Goal: Transaction & Acquisition: Purchase product/service

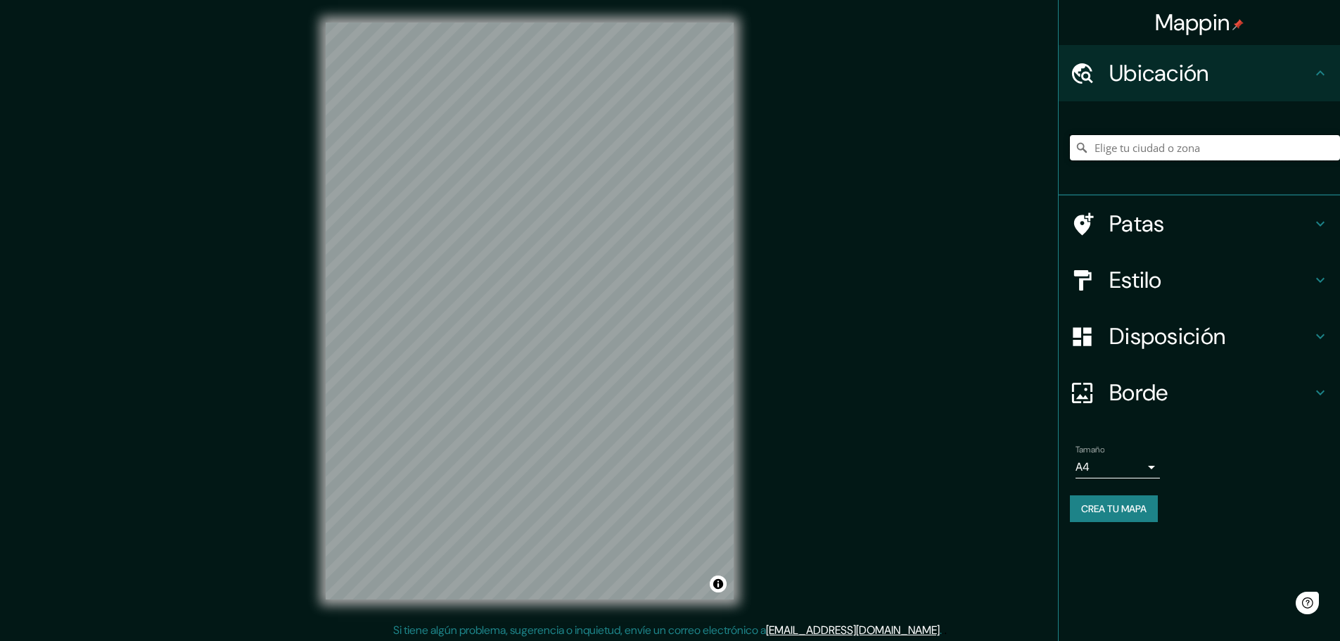
click at [1124, 147] on input "Elige tu ciudad o zona" at bounding box center [1205, 147] width 270 height 25
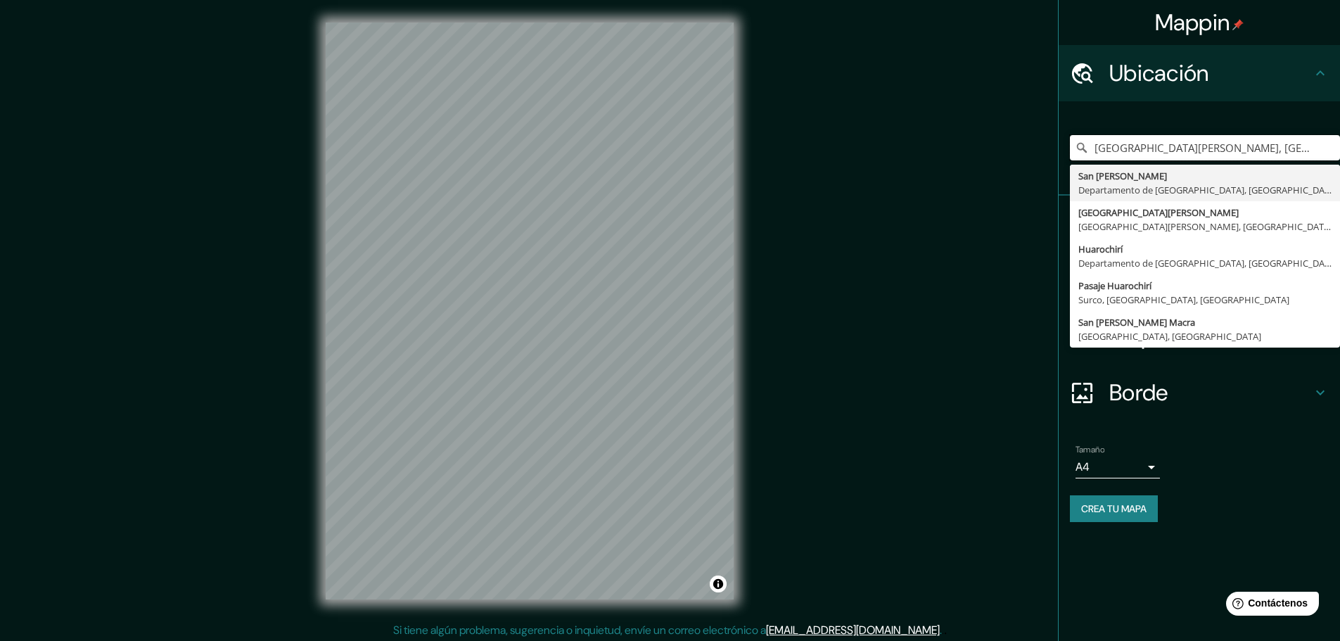
type input "[GEOGRAPHIC_DATA][PERSON_NAME], [GEOGRAPHIC_DATA], [GEOGRAPHIC_DATA]"
click at [967, 237] on div "Mappin [GEOGRAPHIC_DATA][PERSON_NAME], [GEOGRAPHIC_DATA], [GEOGRAPHIC_DATA] [GE…" at bounding box center [670, 322] width 1340 height 644
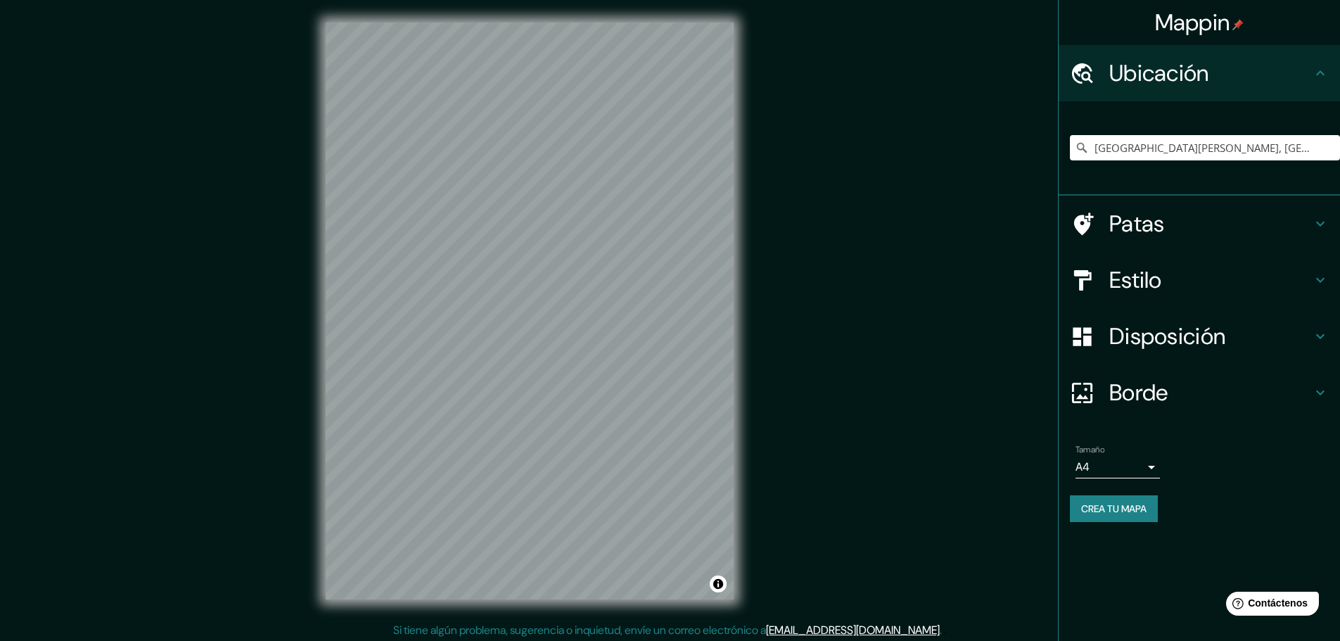
click at [1181, 267] on h4 "Estilo" at bounding box center [1210, 280] width 203 height 28
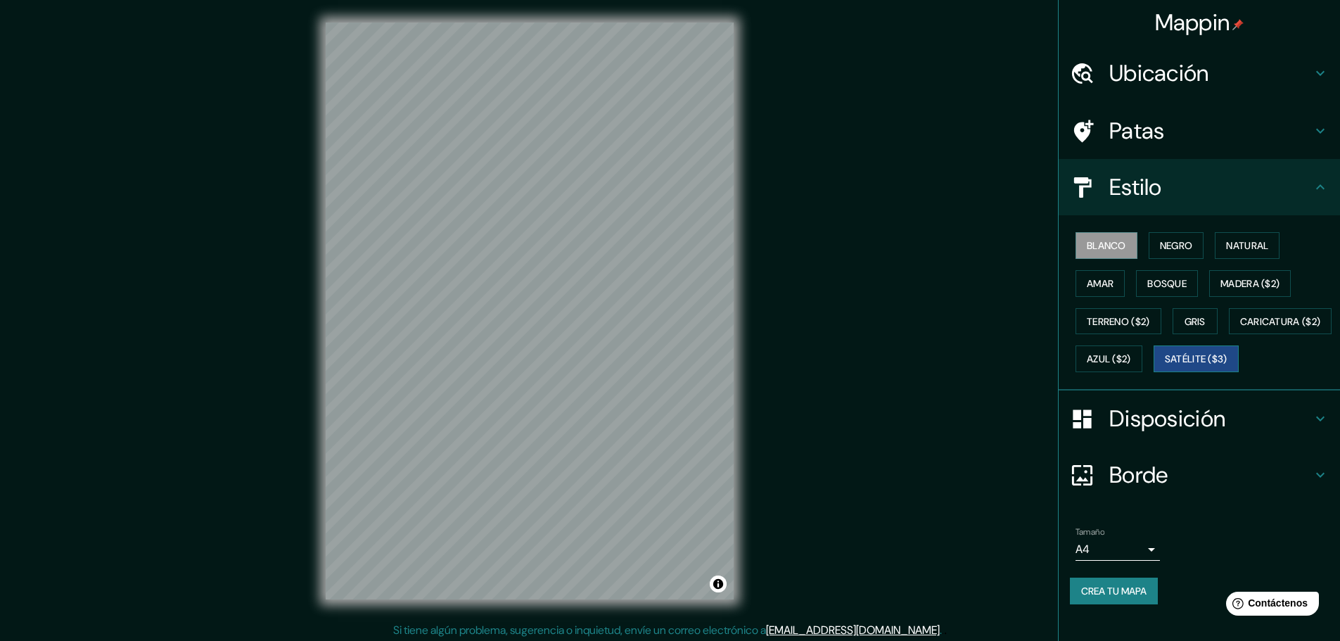
click at [1165, 366] on font "Satélite ($3)" at bounding box center [1196, 359] width 63 height 13
click at [1098, 246] on font "Blanco" at bounding box center [1105, 245] width 39 height 13
click at [1165, 366] on font "Satélite ($3)" at bounding box center [1196, 359] width 63 height 13
click at [1098, 244] on font "Blanco" at bounding box center [1105, 245] width 39 height 13
click at [549, 307] on div at bounding box center [547, 305] width 11 height 11
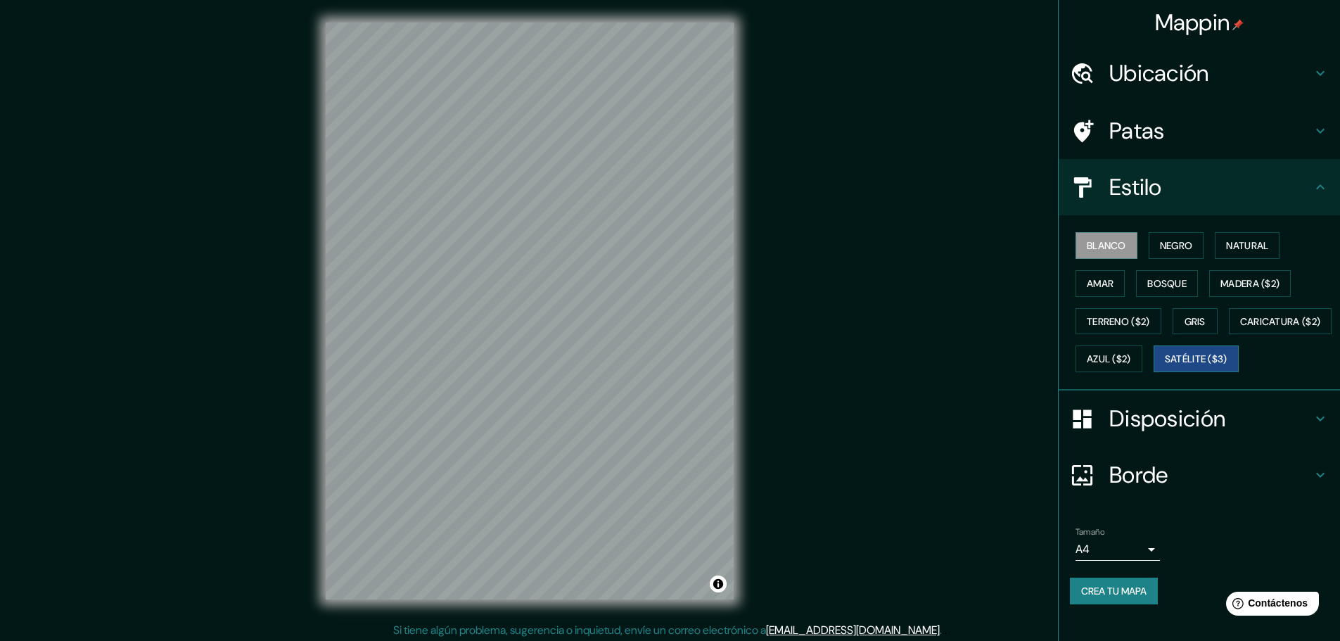
click at [1165, 366] on font "Satélite ($3)" at bounding box center [1196, 359] width 63 height 13
click at [1115, 236] on button "Blanco" at bounding box center [1106, 245] width 62 height 27
click at [1165, 368] on font "Satélite ($3)" at bounding box center [1196, 358] width 63 height 18
click at [1101, 255] on button "Blanco" at bounding box center [1106, 245] width 62 height 27
click at [1165, 366] on font "Satélite ($3)" at bounding box center [1196, 359] width 63 height 13
